Goal: Task Accomplishment & Management: Manage account settings

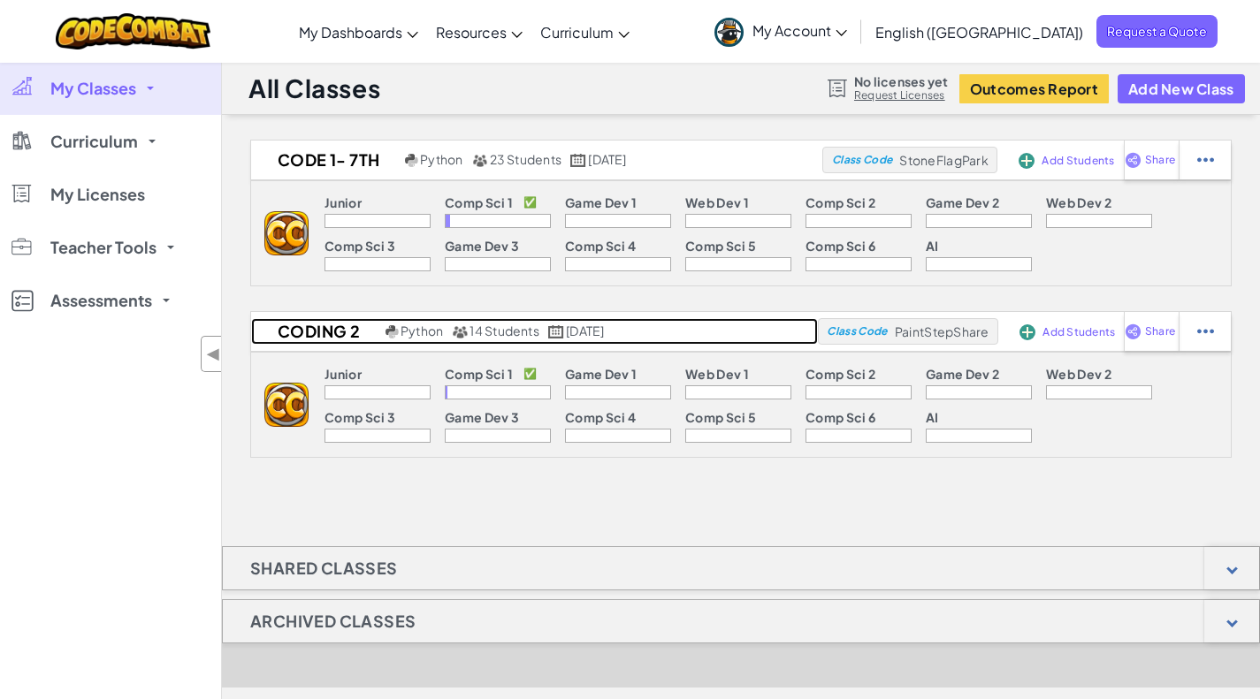
click at [484, 338] on span "14 Students" at bounding box center [504, 331] width 70 height 16
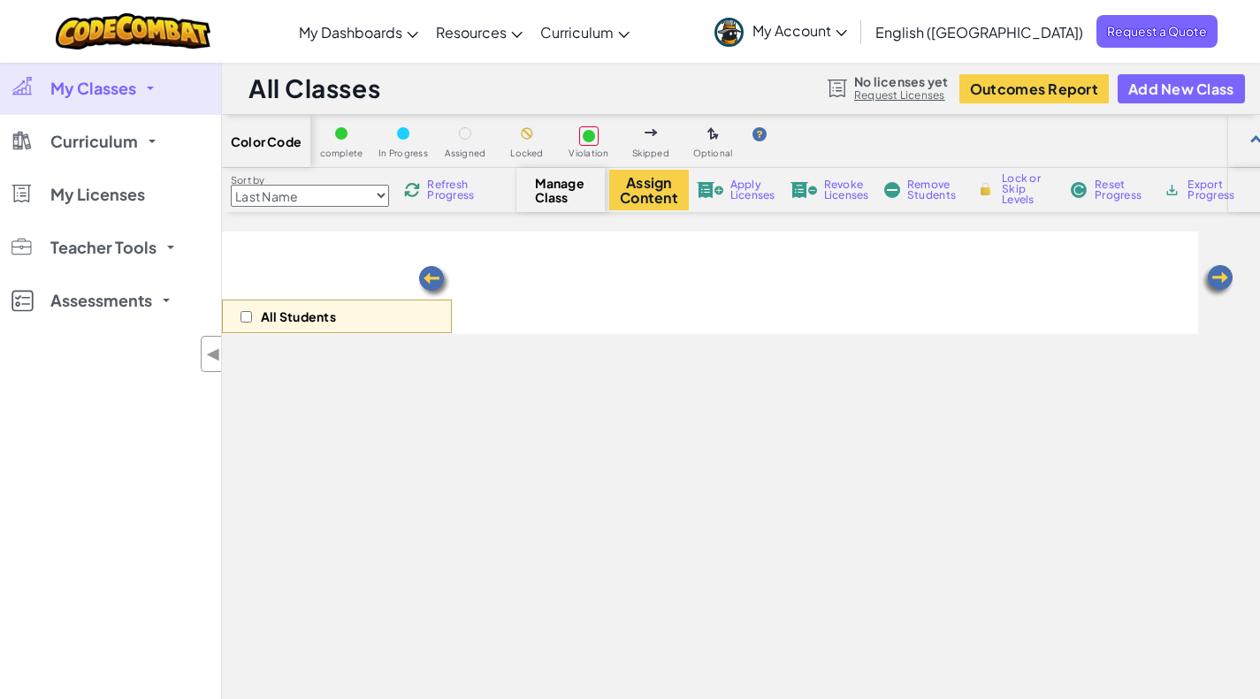
select select "560f1a9f22961295f9427742"
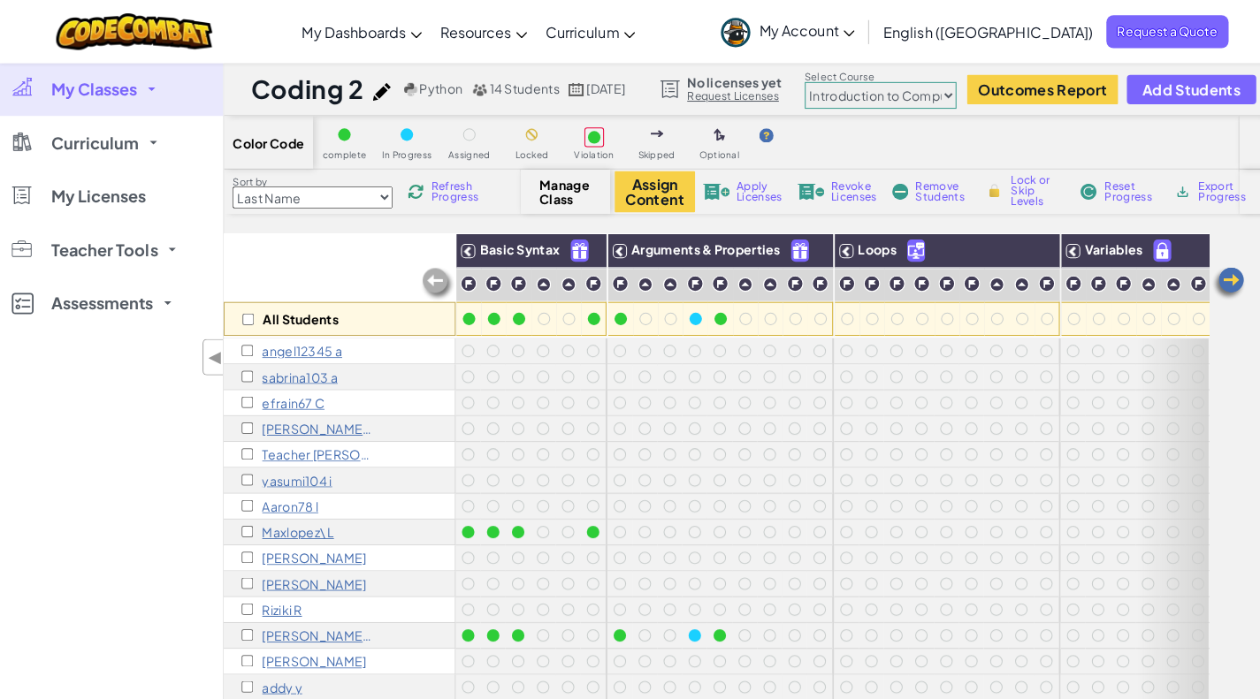
click at [1219, 81] on span "Add Students" at bounding box center [1179, 88] width 97 height 15
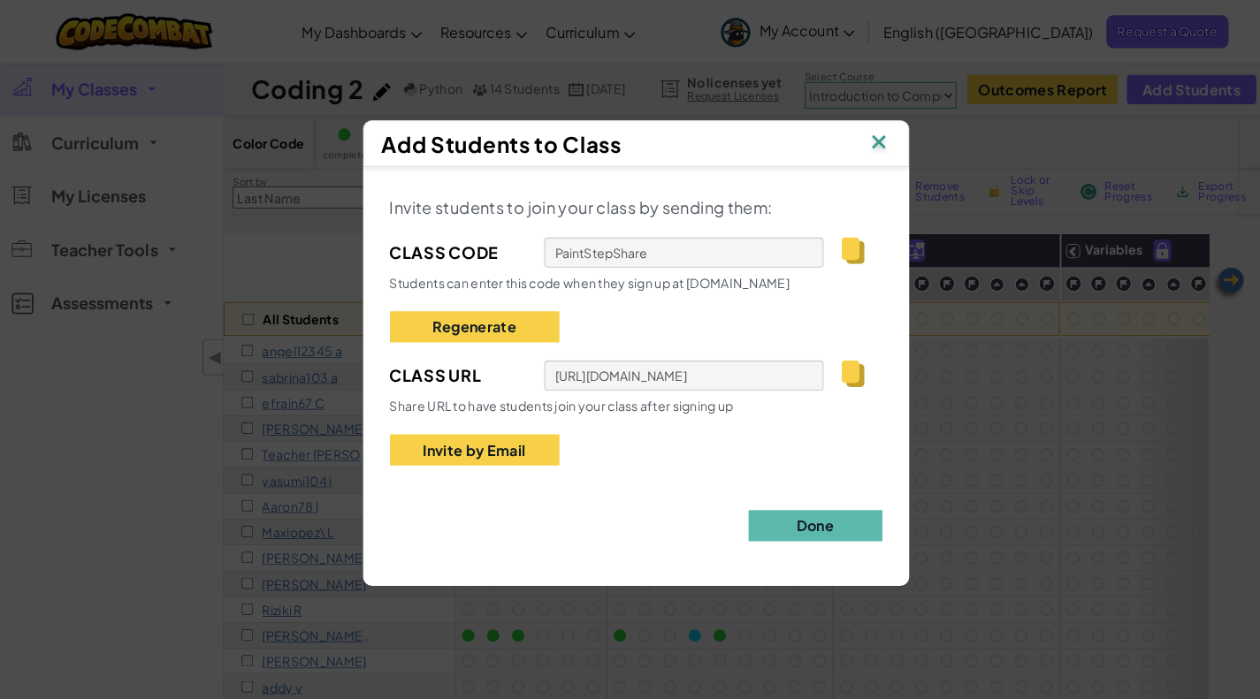
click at [872, 142] on img at bounding box center [870, 142] width 23 height 27
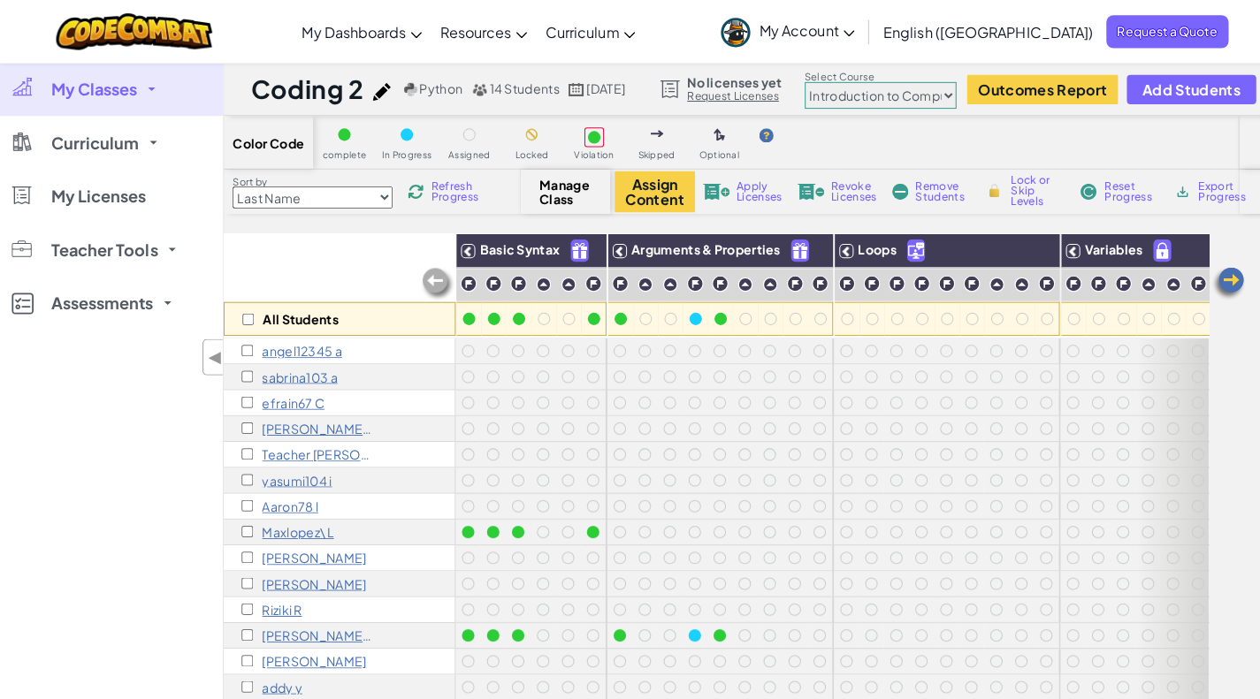
click at [329, 259] on div "All Students" at bounding box center [337, 283] width 230 height 103
click at [553, 197] on span "Manage Class" at bounding box center [561, 190] width 52 height 28
click at [1207, 96] on span "Add Students" at bounding box center [1179, 88] width 97 height 15
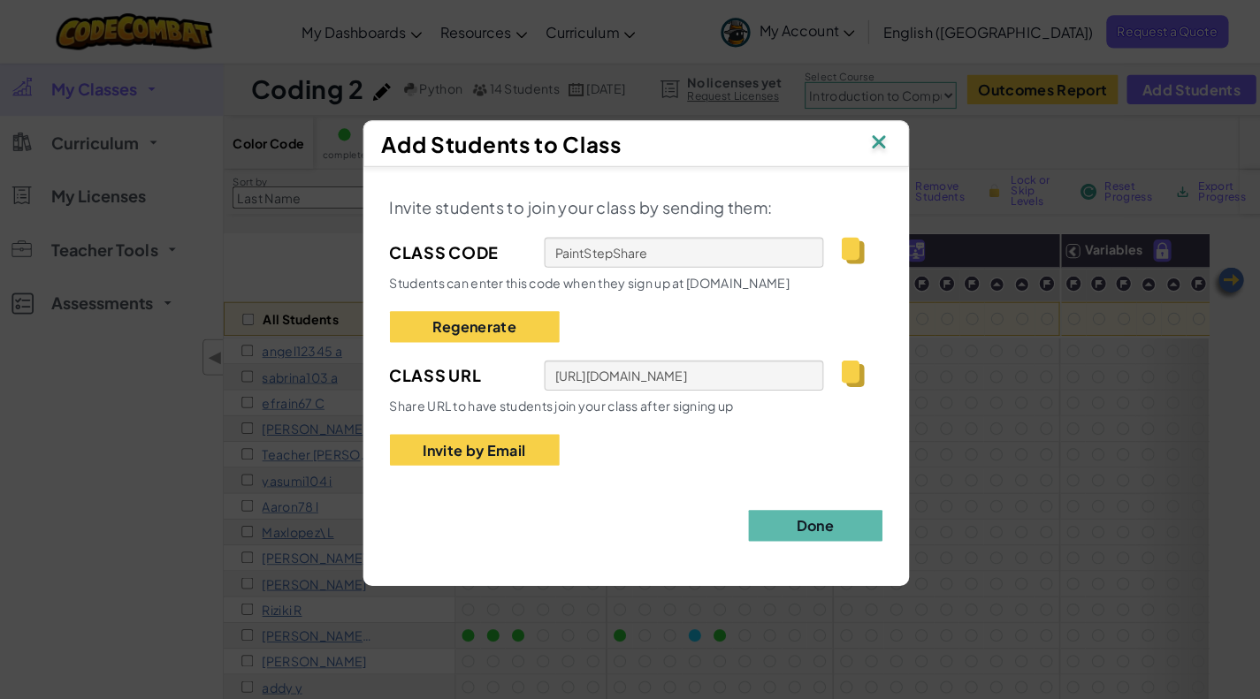
click at [517, 450] on button "Invite by Email" at bounding box center [470, 445] width 168 height 31
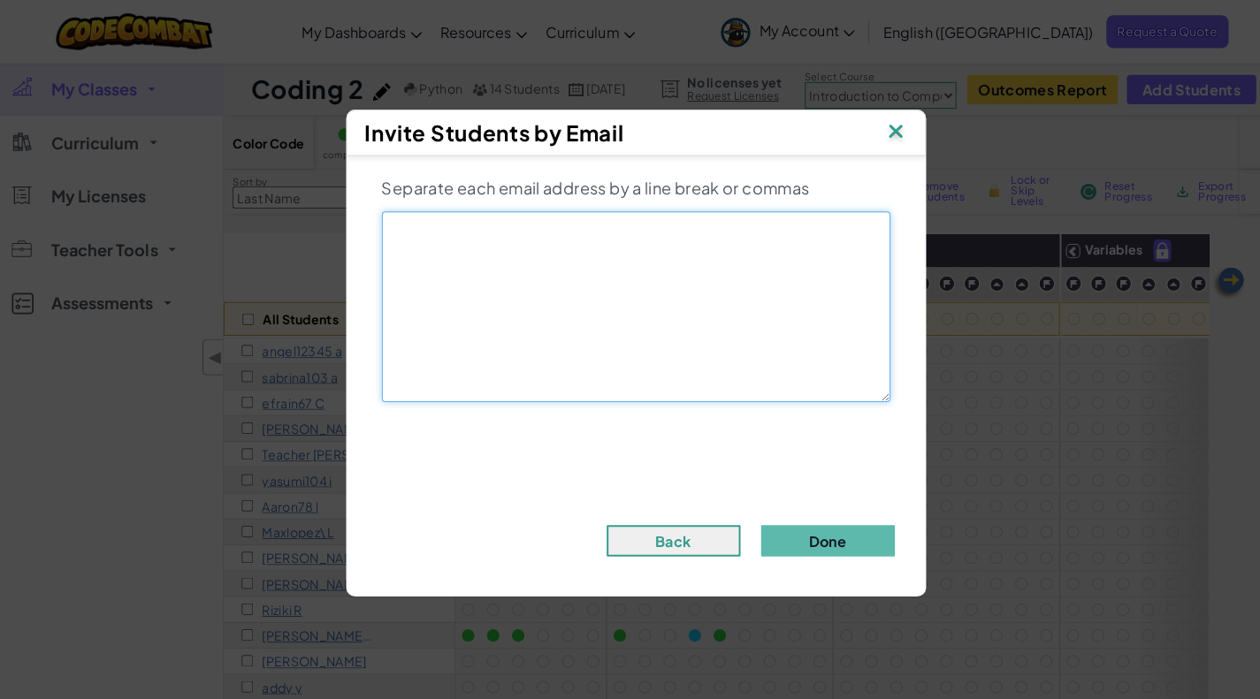
click at [589, 248] on textarea at bounding box center [630, 303] width 504 height 189
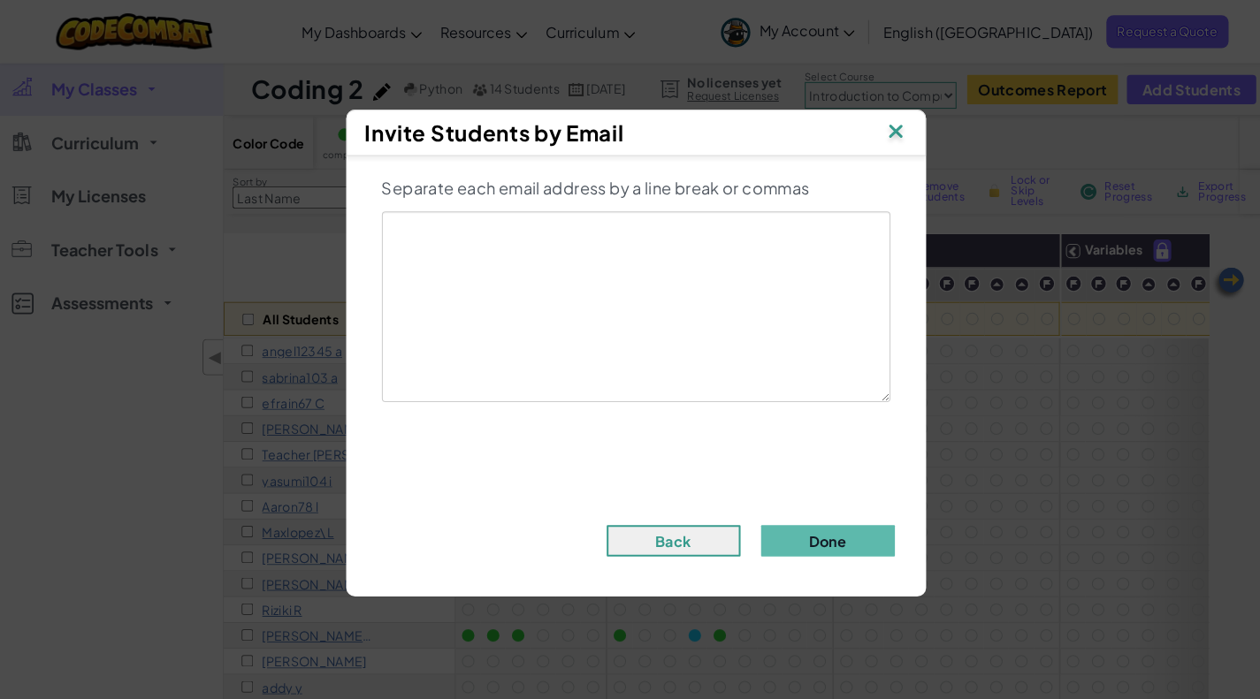
click at [888, 125] on img at bounding box center [887, 131] width 23 height 27
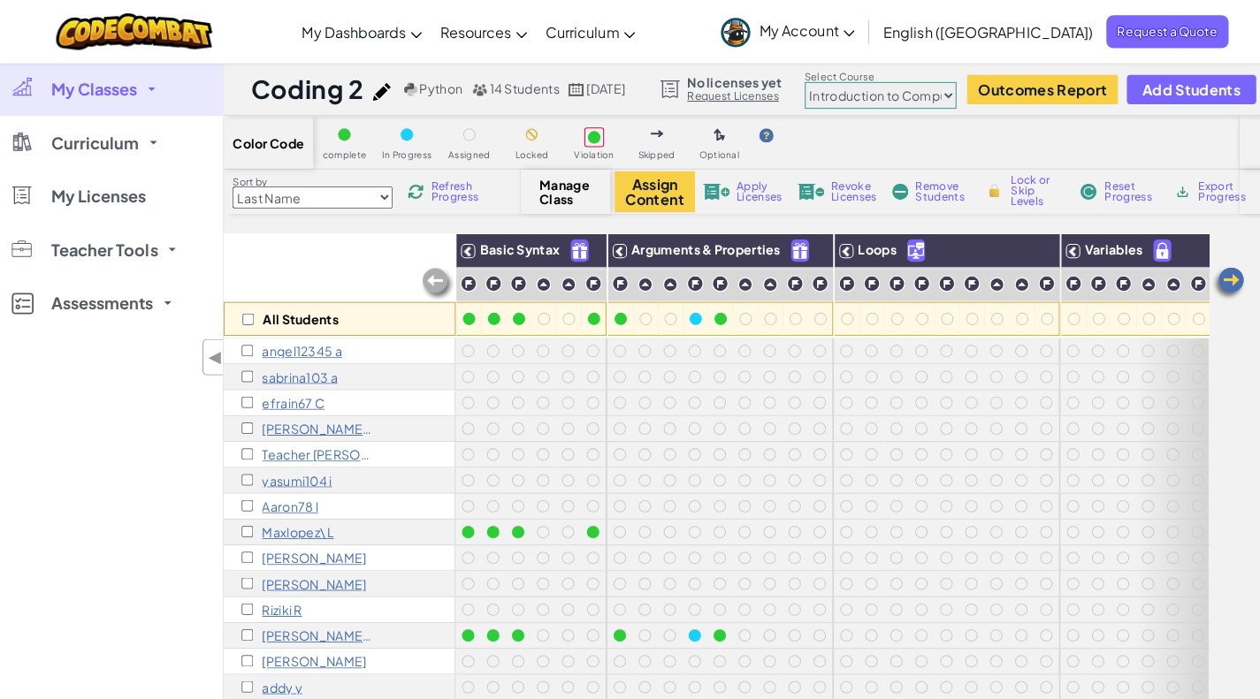
click at [280, 274] on div "All Students" at bounding box center [337, 283] width 230 height 103
click at [430, 191] on span "Refresh Progress" at bounding box center [454, 189] width 55 height 21
click at [1139, 127] on div "Color Code complete In Progress Assigned Locked Violation Skipped Optional" at bounding box center [752, 141] width 1061 height 53
click at [1174, 96] on span "Add Students" at bounding box center [1179, 88] width 97 height 15
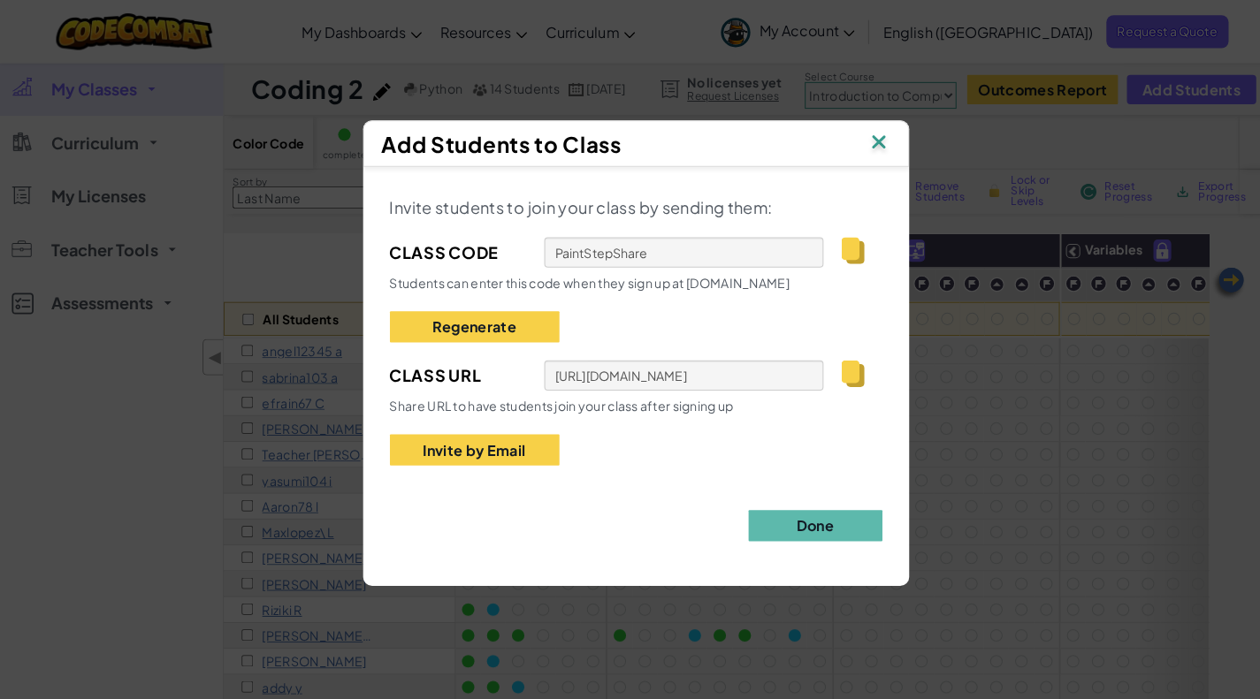
click at [872, 140] on img at bounding box center [870, 142] width 23 height 27
